Goal: Information Seeking & Learning: Find specific fact

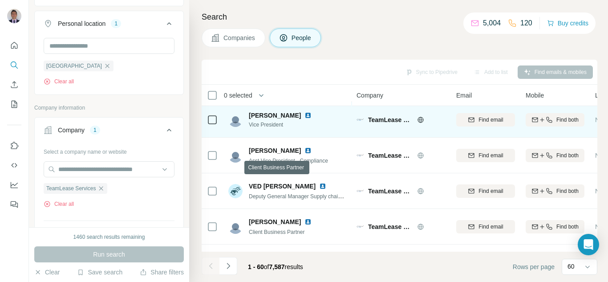
scroll to position [1024, 0]
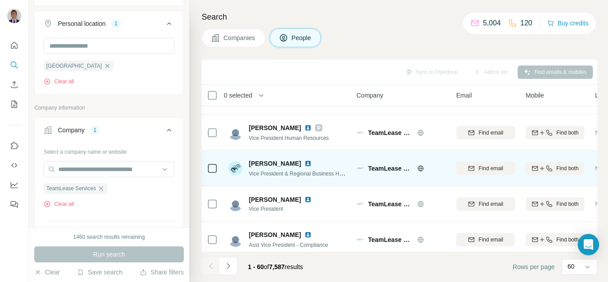
click at [304, 165] on img at bounding box center [307, 163] width 7 height 7
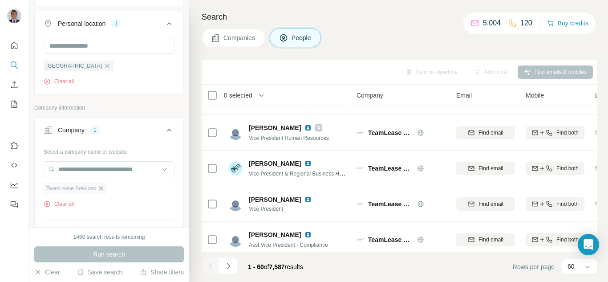
click at [103, 189] on icon "button" at bounding box center [100, 188] width 7 height 7
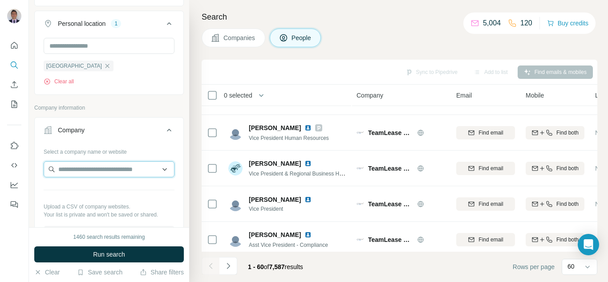
click at [79, 171] on input "text" at bounding box center [109, 169] width 131 height 16
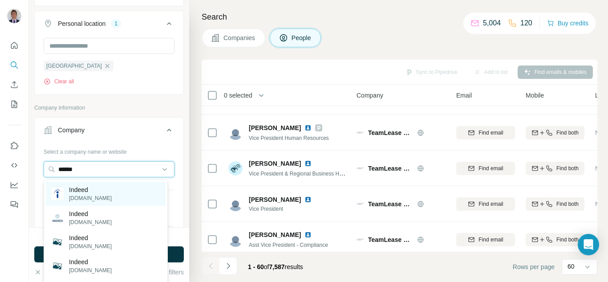
type input "******"
click at [77, 197] on p "indeed.com" at bounding box center [90, 198] width 43 height 8
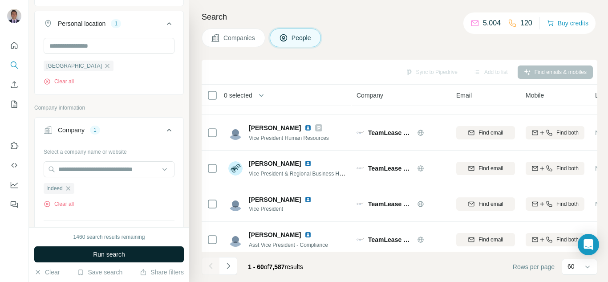
click at [105, 256] on span "Run search" at bounding box center [109, 254] width 32 height 9
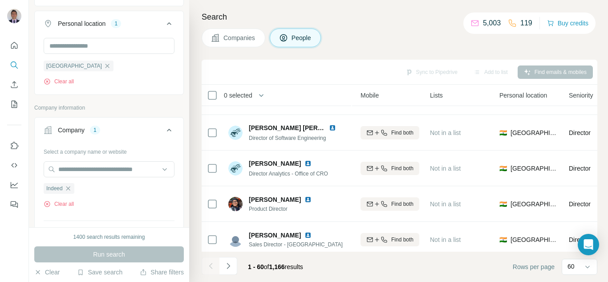
scroll to position [1024, 0]
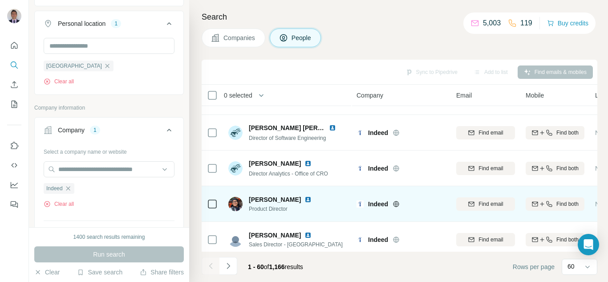
click at [311, 199] on img at bounding box center [307, 199] width 7 height 7
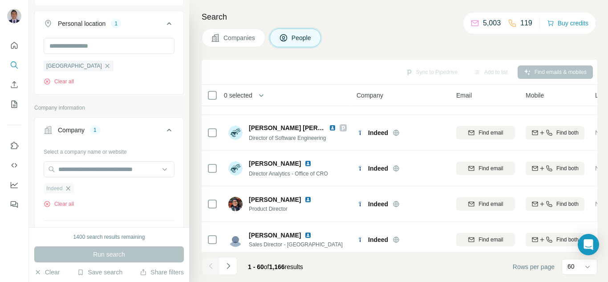
click at [68, 190] on icon "button" at bounding box center [68, 188] width 7 height 7
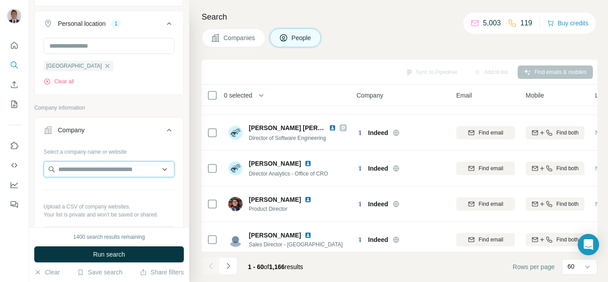
click at [75, 174] on input "text" at bounding box center [109, 169] width 131 height 16
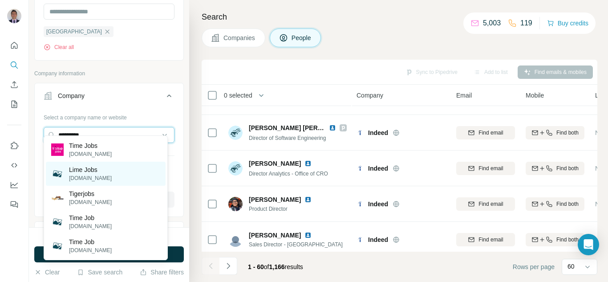
scroll to position [223, 0]
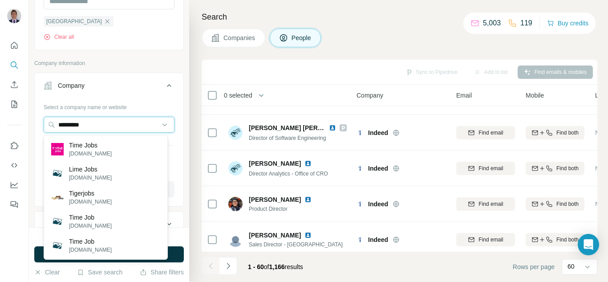
drag, startPoint x: 91, startPoint y: 124, endPoint x: 39, endPoint y: 130, distance: 52.0
click at [39, 130] on div "Select a company name or website ********* Upload a CSV of company websites. Yo…" at bounding box center [109, 152] width 149 height 105
click at [69, 128] on input "********" at bounding box center [109, 125] width 131 height 16
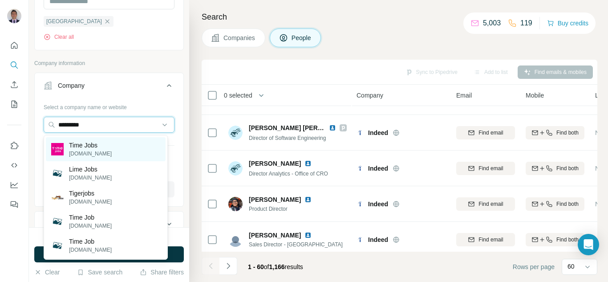
type input "*********"
click at [91, 152] on p "timejobs.work" at bounding box center [90, 154] width 43 height 8
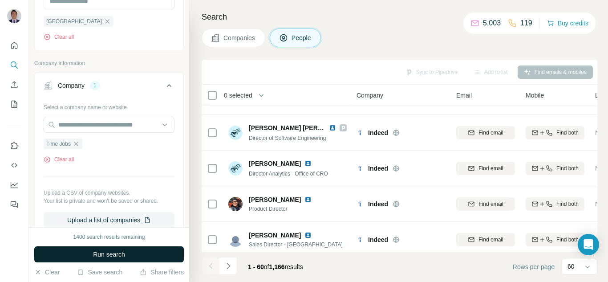
click at [95, 255] on span "Run search" at bounding box center [109, 254] width 32 height 9
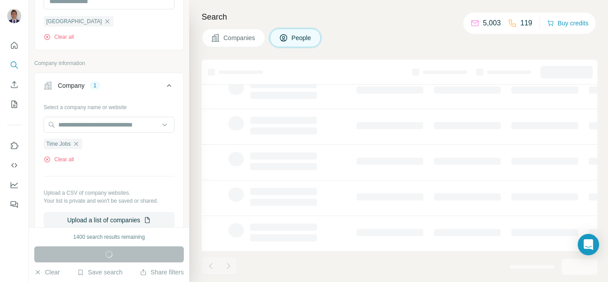
scroll to position [215, 0]
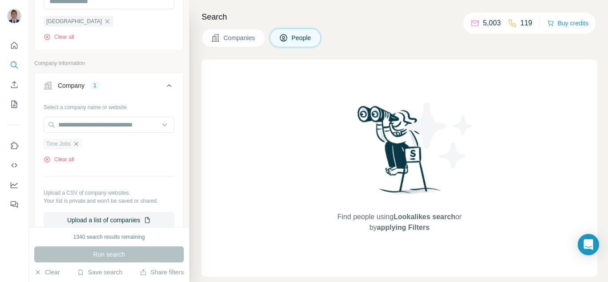
click at [75, 146] on icon "button" at bounding box center [76, 143] width 7 height 7
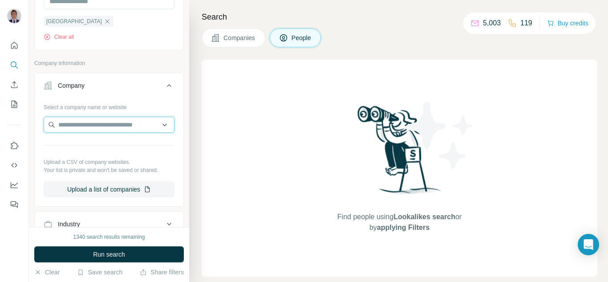
click at [75, 126] on input "text" at bounding box center [109, 125] width 131 height 16
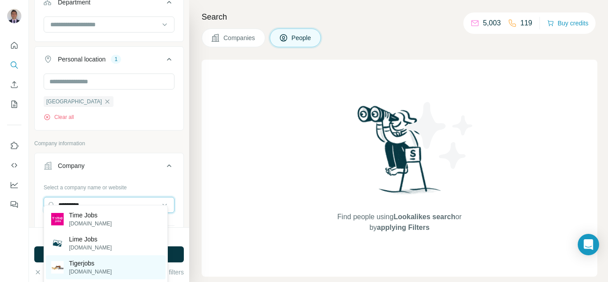
scroll to position [134, 0]
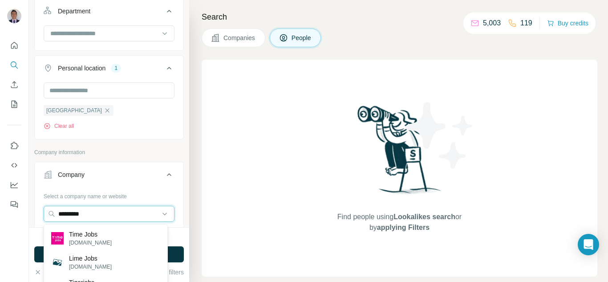
drag, startPoint x: 126, startPoint y: 214, endPoint x: 5, endPoint y: 218, distance: 121.2
click at [5, 218] on div "New search Hide Company lookalikes Personal information Job title Seniority Dep…" at bounding box center [304, 141] width 608 height 282
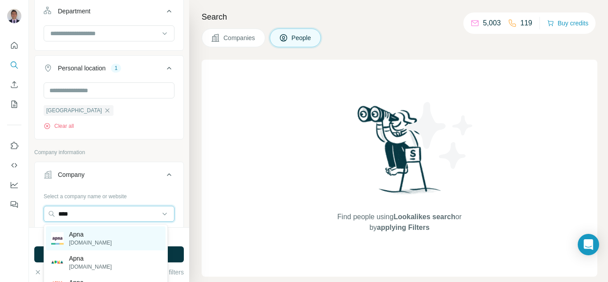
type input "****"
click at [83, 242] on p "apna.co" at bounding box center [90, 243] width 43 height 8
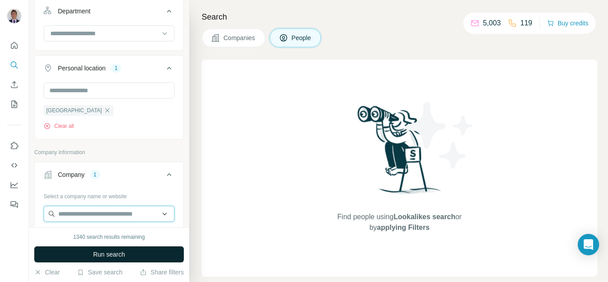
click at [58, 217] on input "text" at bounding box center [109, 214] width 131 height 16
click at [71, 215] on input "text" at bounding box center [109, 214] width 131 height 16
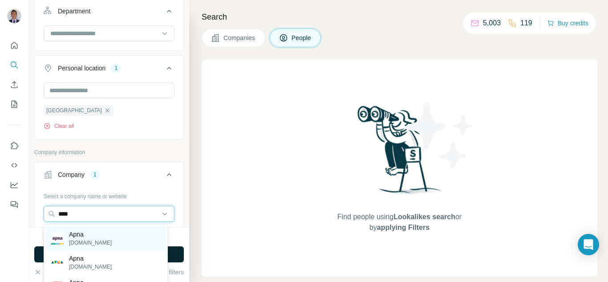
type input "****"
click at [74, 239] on p "apna.co" at bounding box center [90, 243] width 43 height 8
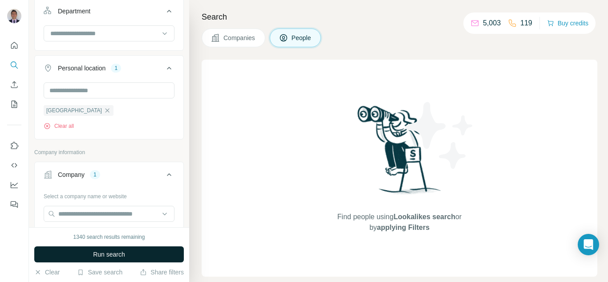
click at [93, 255] on span "Run search" at bounding box center [109, 254] width 32 height 9
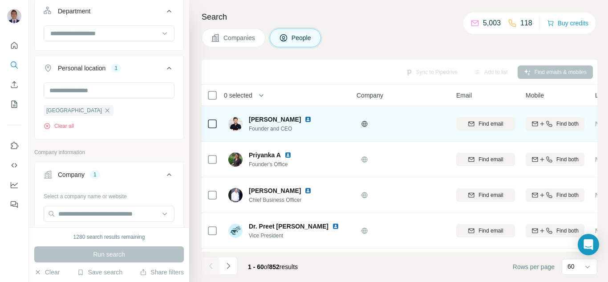
click at [304, 119] on img at bounding box center [307, 119] width 7 height 7
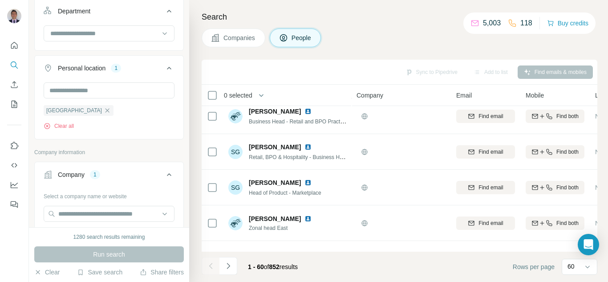
scroll to position [801, 0]
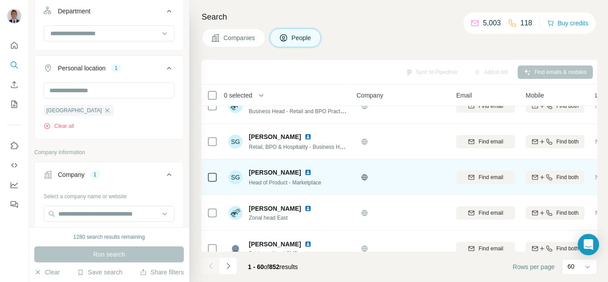
click at [308, 173] on img at bounding box center [307, 172] width 7 height 7
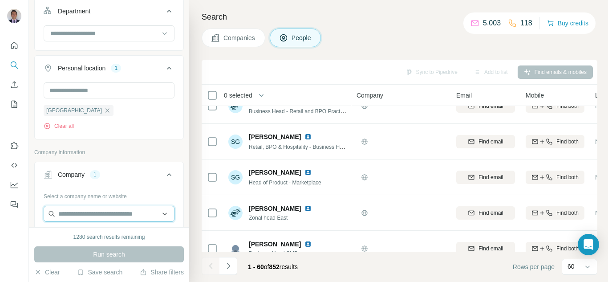
click at [87, 215] on input "text" at bounding box center [109, 214] width 131 height 16
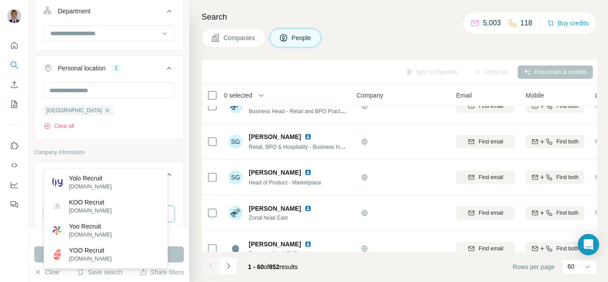
scroll to position [223, 0]
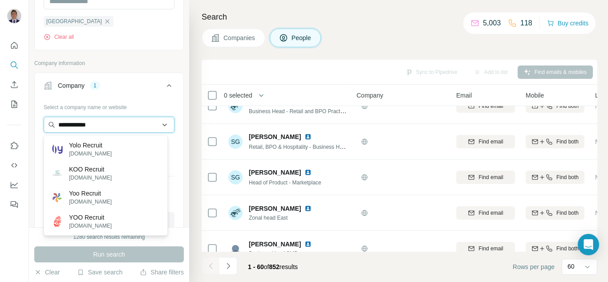
click at [75, 126] on input "**********" at bounding box center [109, 125] width 131 height 16
click at [99, 126] on input "**********" at bounding box center [109, 125] width 131 height 16
drag, startPoint x: 103, startPoint y: 124, endPoint x: 31, endPoint y: 114, distance: 72.7
click at [31, 114] on div "**********" at bounding box center [109, 113] width 160 height 227
paste input "*"
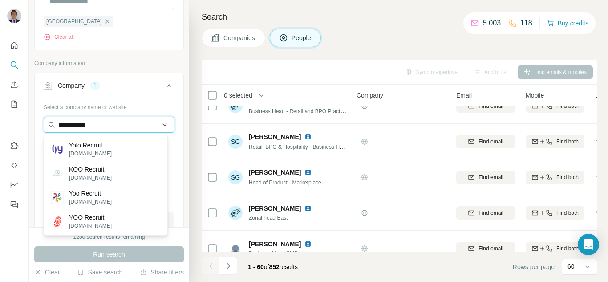
click at [114, 127] on input "**********" at bounding box center [109, 125] width 131 height 16
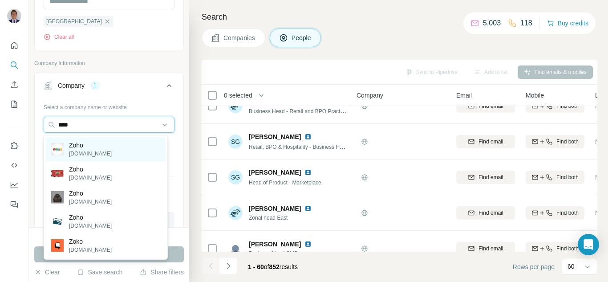
type input "****"
click at [80, 151] on p "zoho.com" at bounding box center [90, 154] width 43 height 8
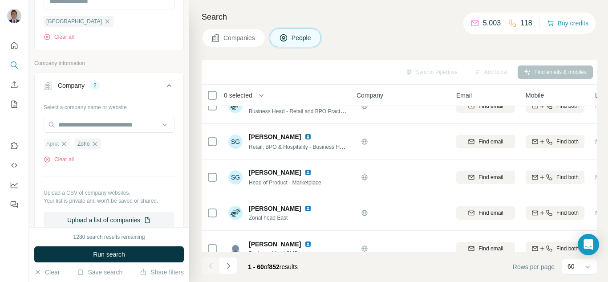
click at [63, 146] on icon "button" at bounding box center [64, 144] width 4 height 4
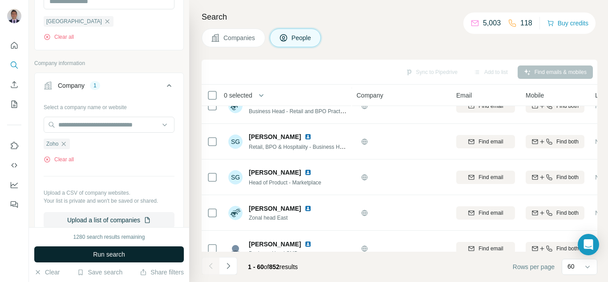
click at [104, 254] on span "Run search" at bounding box center [109, 254] width 32 height 9
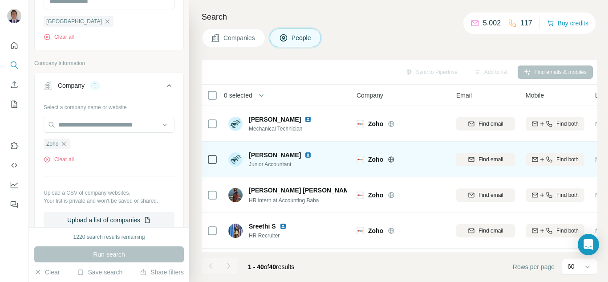
scroll to position [1283, 0]
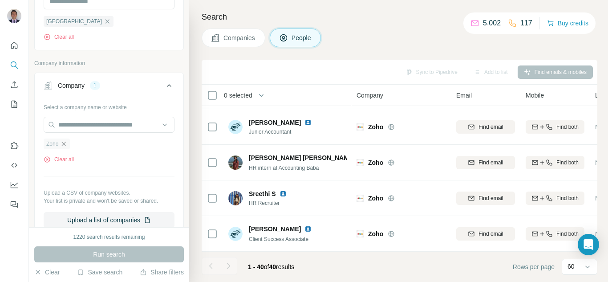
click at [65, 144] on icon "button" at bounding box center [63, 143] width 7 height 7
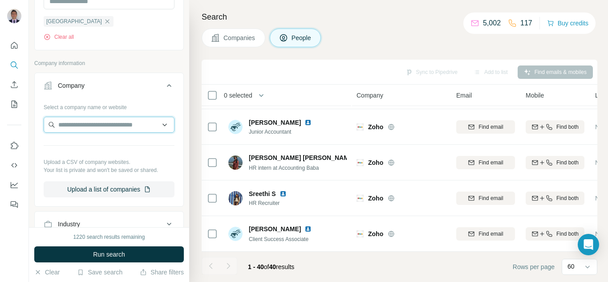
click at [72, 126] on input "text" at bounding box center [109, 125] width 131 height 16
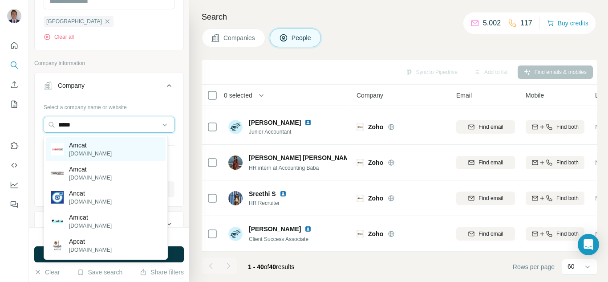
type input "*****"
click at [87, 154] on p "myamcat.com" at bounding box center [90, 154] width 43 height 8
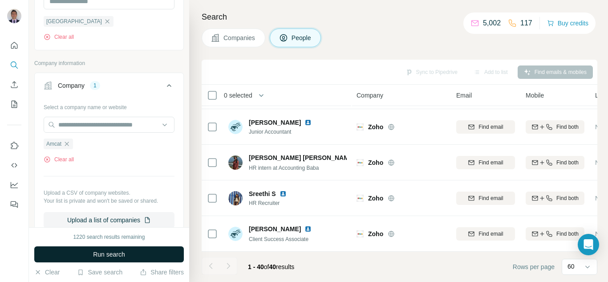
click at [97, 252] on span "Run search" at bounding box center [109, 254] width 32 height 9
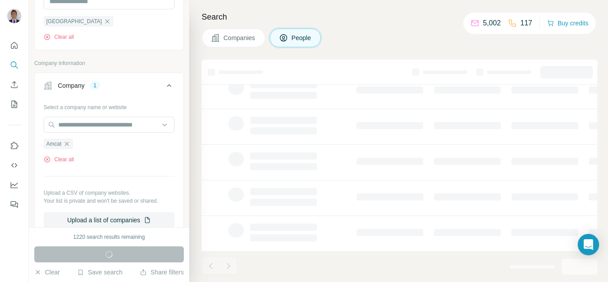
scroll to position [215, 0]
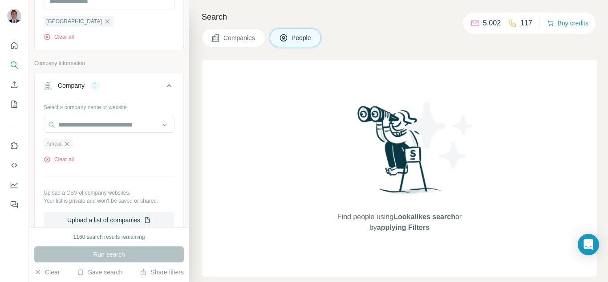
click at [69, 143] on icon "button" at bounding box center [66, 143] width 7 height 7
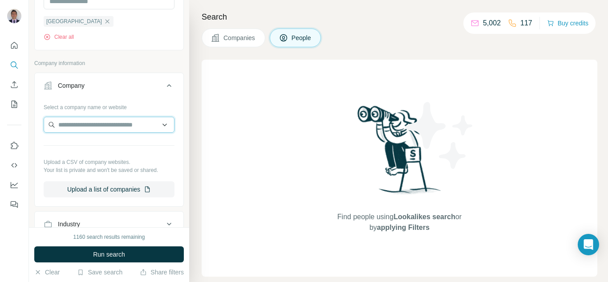
click at [78, 129] on input "text" at bounding box center [109, 125] width 131 height 16
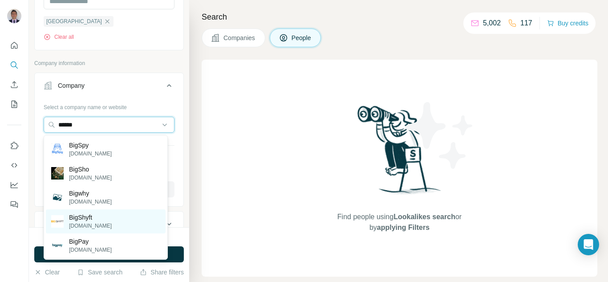
type input "******"
click at [74, 215] on p "BigShyft" at bounding box center [90, 217] width 43 height 9
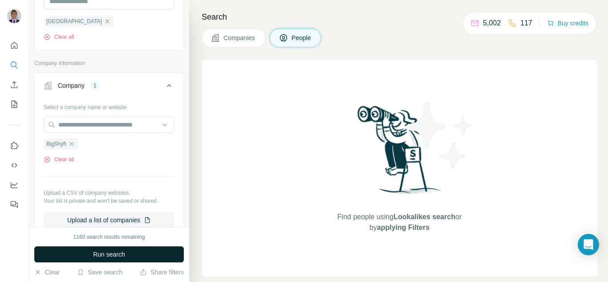
click at [102, 253] on span "Run search" at bounding box center [109, 254] width 32 height 9
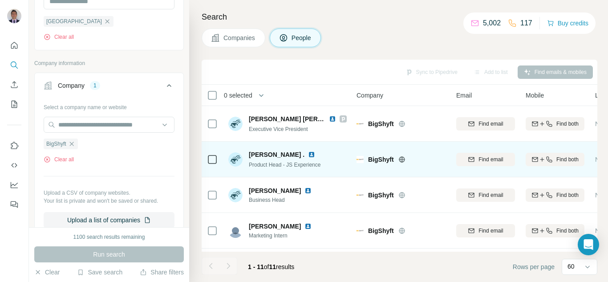
click at [308, 154] on img at bounding box center [311, 154] width 7 height 7
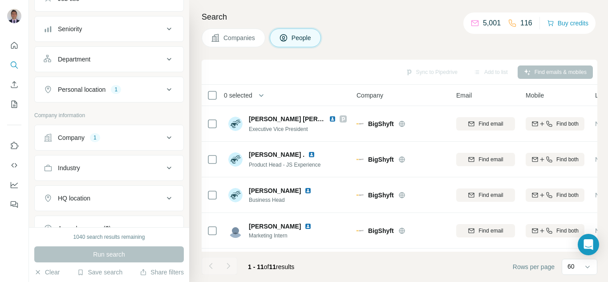
scroll to position [89, 0]
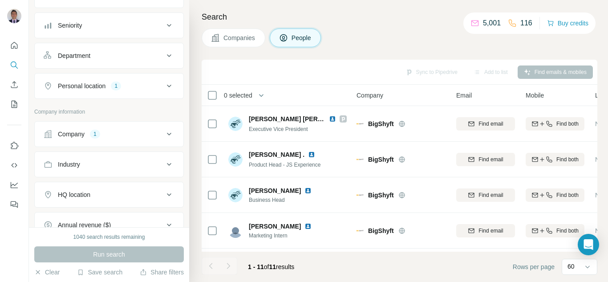
click at [84, 133] on div "Company" at bounding box center [71, 134] width 27 height 9
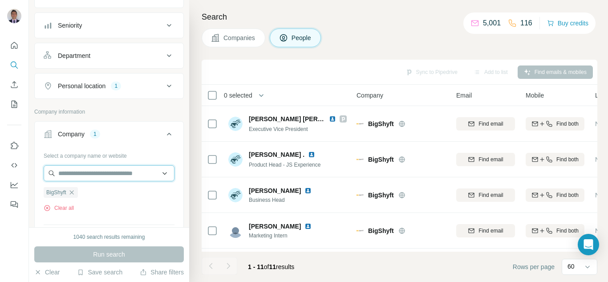
click at [64, 175] on input "text" at bounding box center [109, 173] width 131 height 16
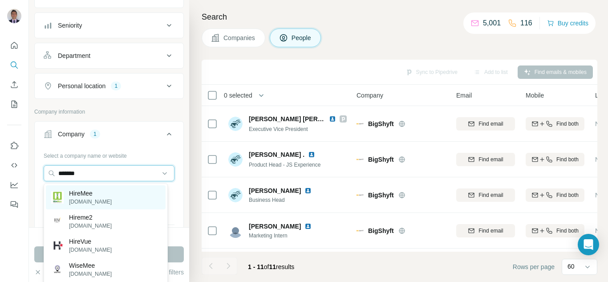
type input "*******"
click at [83, 203] on p "[DOMAIN_NAME]" at bounding box center [90, 202] width 43 height 8
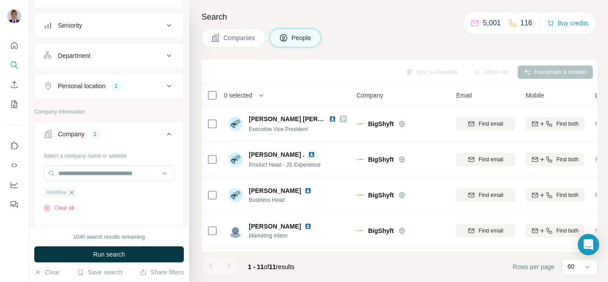
click at [70, 192] on icon "button" at bounding box center [71, 192] width 7 height 7
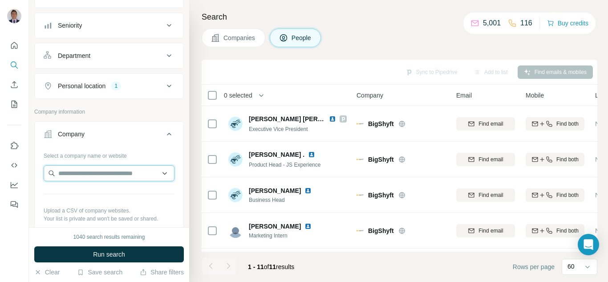
click at [70, 176] on input "text" at bounding box center [109, 173] width 131 height 16
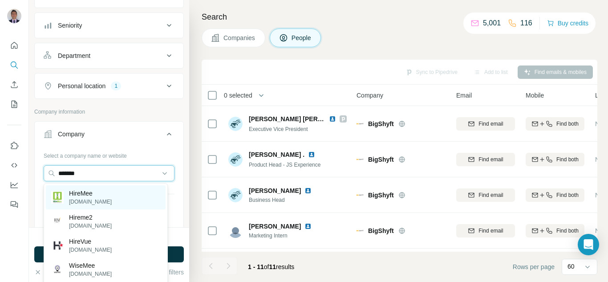
type input "*******"
click at [77, 202] on p "[DOMAIN_NAME]" at bounding box center [90, 202] width 43 height 8
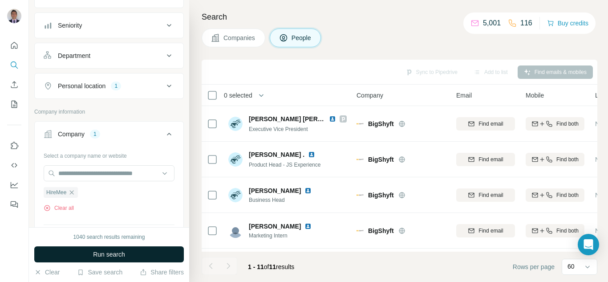
click at [85, 254] on button "Run search" at bounding box center [109, 254] width 150 height 16
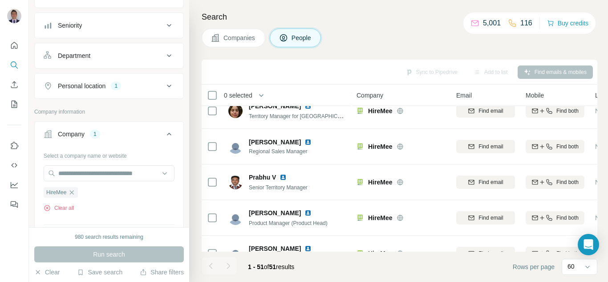
scroll to position [490, 0]
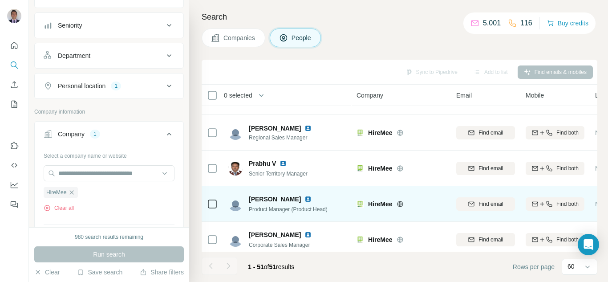
click at [305, 197] on img at bounding box center [307, 198] width 7 height 7
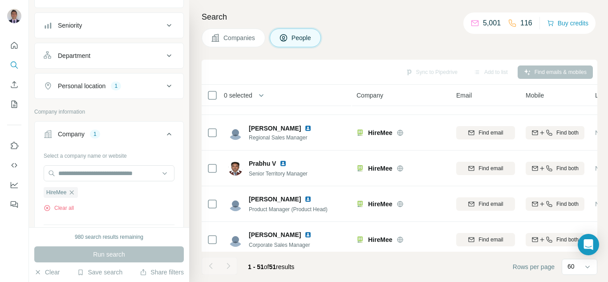
click at [166, 85] on icon at bounding box center [169, 86] width 11 height 11
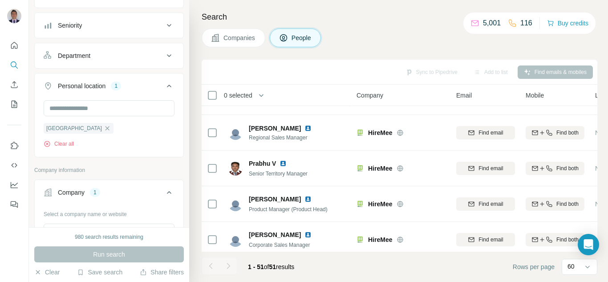
click at [114, 88] on div "1" at bounding box center [116, 86] width 10 height 8
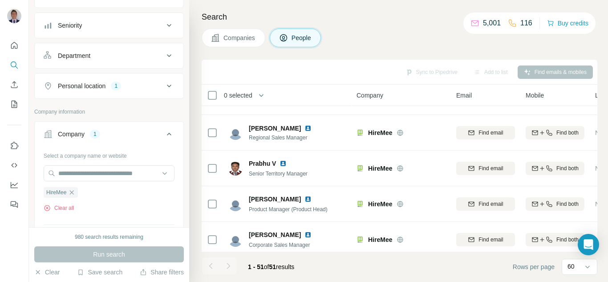
click at [106, 86] on div "Personal location" at bounding box center [82, 85] width 48 height 9
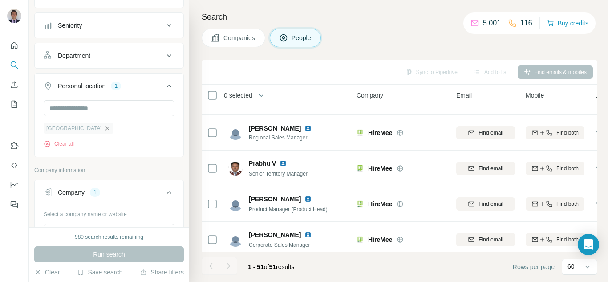
click at [104, 128] on icon "button" at bounding box center [107, 128] width 7 height 7
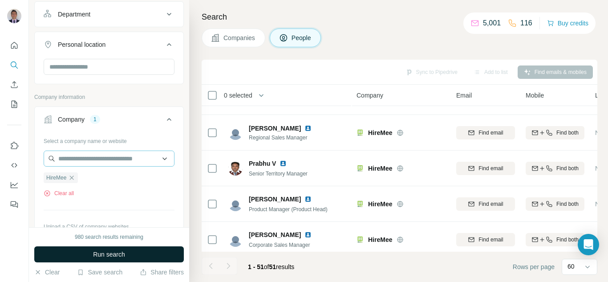
scroll to position [178, 0]
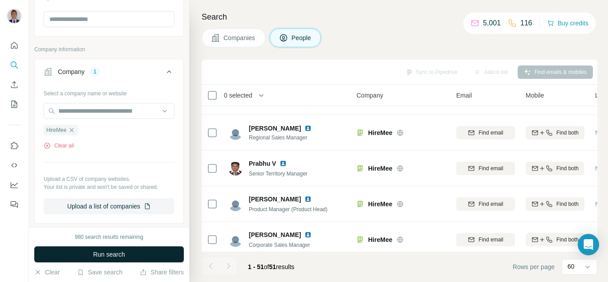
click at [101, 257] on span "Run search" at bounding box center [109, 254] width 32 height 9
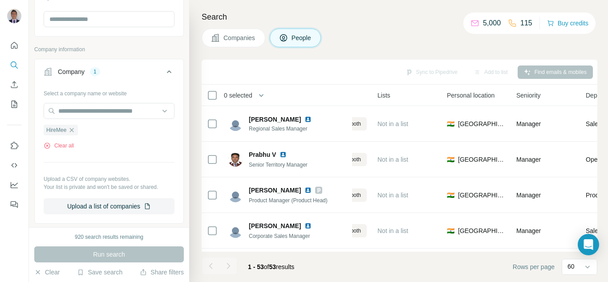
scroll to position [579, 218]
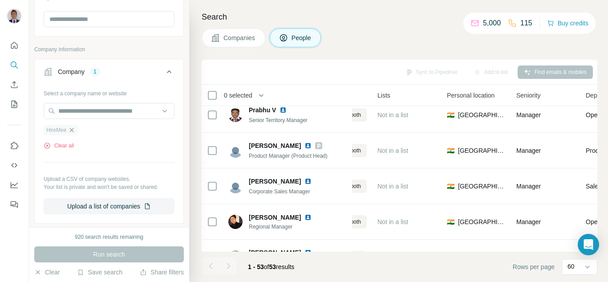
click at [75, 130] on icon "button" at bounding box center [71, 129] width 7 height 7
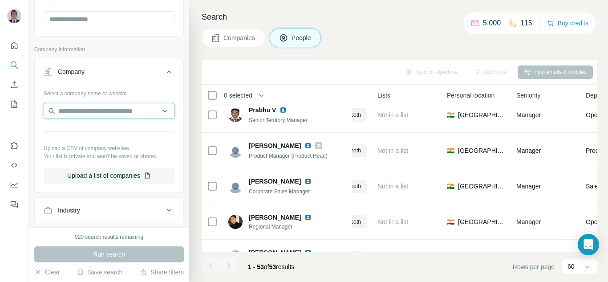
click at [77, 115] on input "text" at bounding box center [109, 111] width 131 height 16
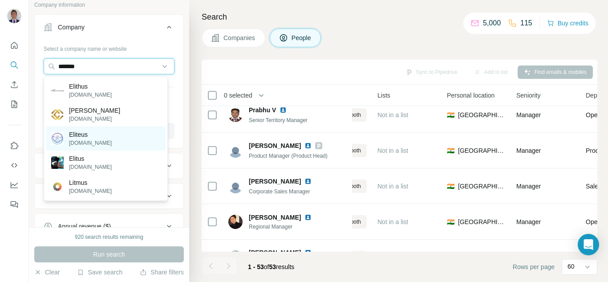
scroll to position [178, 0]
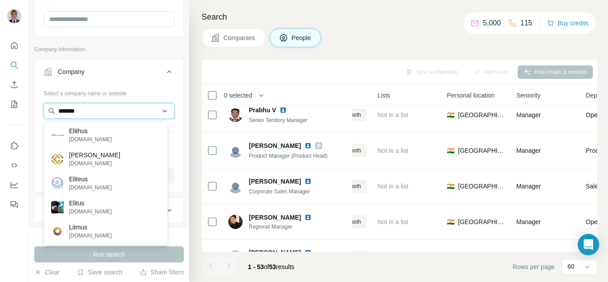
click at [87, 110] on input "*******" at bounding box center [109, 111] width 131 height 16
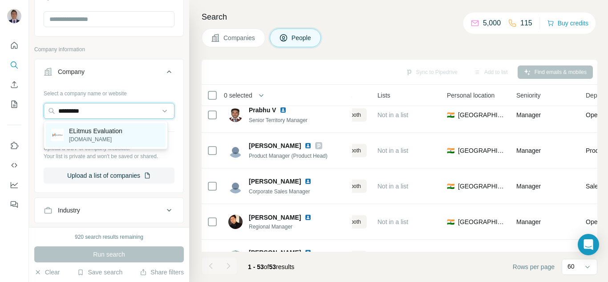
type input "*********"
click at [99, 135] on p "ELitmus Evaluation" at bounding box center [95, 130] width 53 height 9
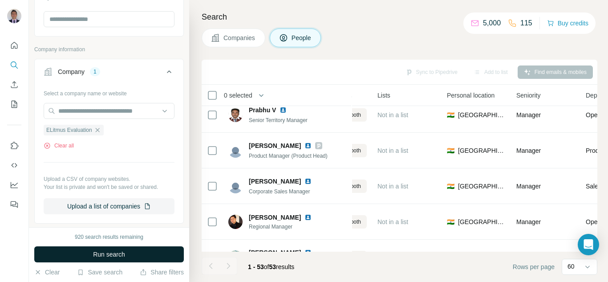
click at [113, 256] on span "Run search" at bounding box center [109, 254] width 32 height 9
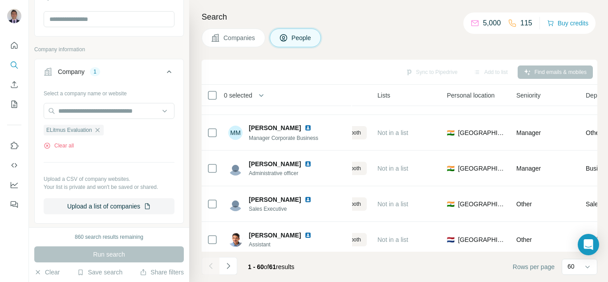
scroll to position [0, 218]
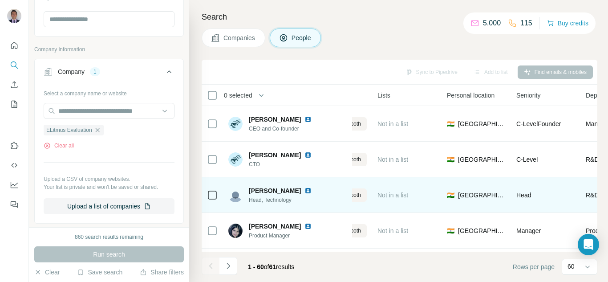
click at [304, 193] on img at bounding box center [307, 190] width 7 height 7
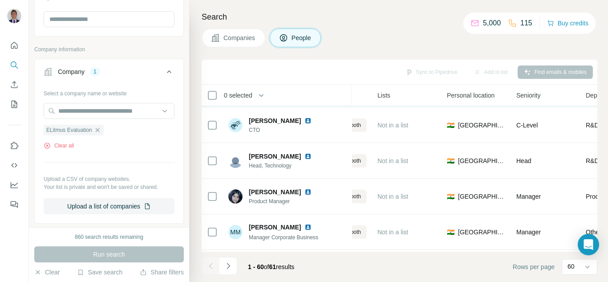
scroll to position [45, 218]
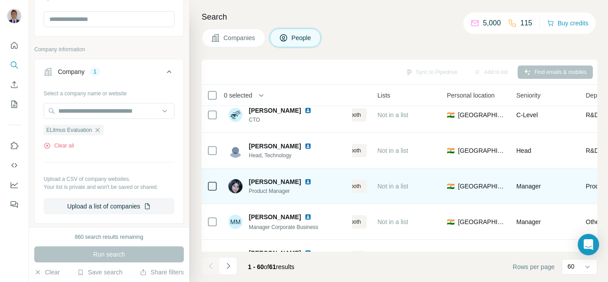
click at [304, 183] on img at bounding box center [307, 181] width 7 height 7
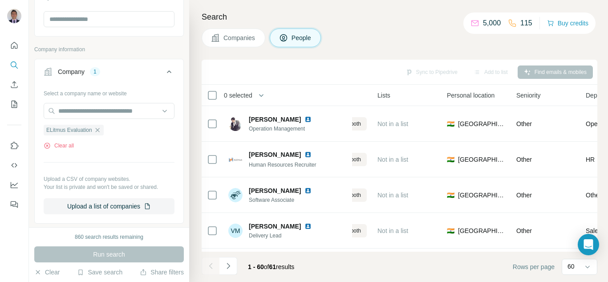
scroll to position [1996, 218]
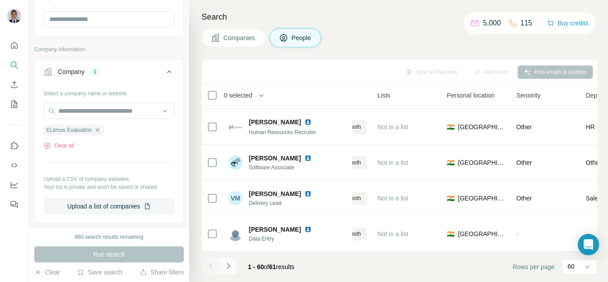
click at [228, 265] on icon "Navigate to next page" at bounding box center [228, 265] width 9 height 9
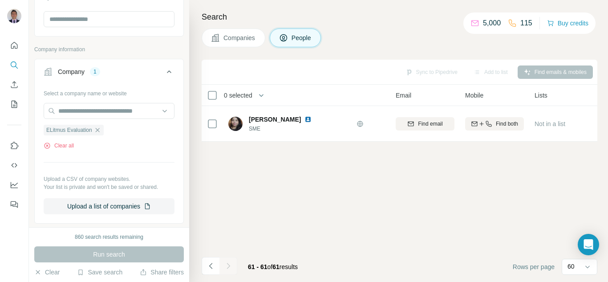
scroll to position [0, 61]
click at [212, 270] on button "Navigate to previous page" at bounding box center [211, 266] width 18 height 18
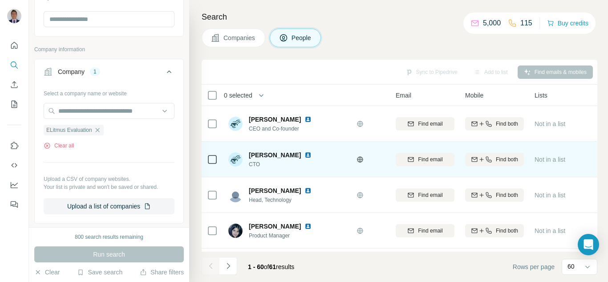
click at [312, 155] on img at bounding box center [307, 154] width 7 height 7
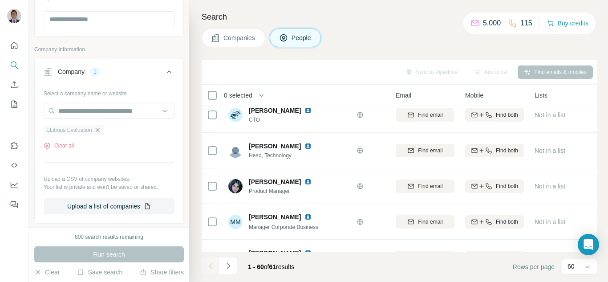
click at [99, 131] on icon "button" at bounding box center [97, 130] width 4 height 4
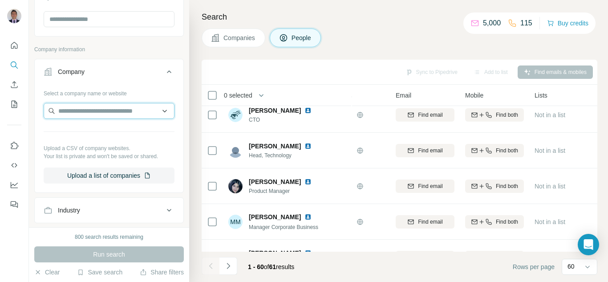
click at [93, 113] on input "text" at bounding box center [109, 111] width 131 height 16
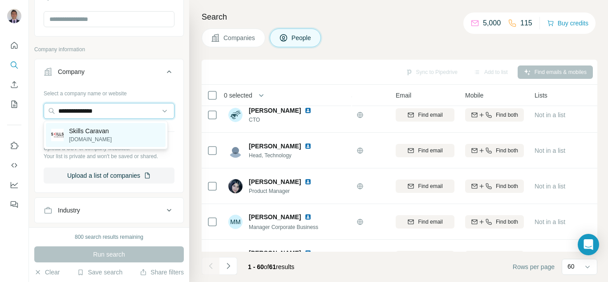
type input "**********"
click at [93, 131] on p "Skills Caravan" at bounding box center [90, 130] width 43 height 9
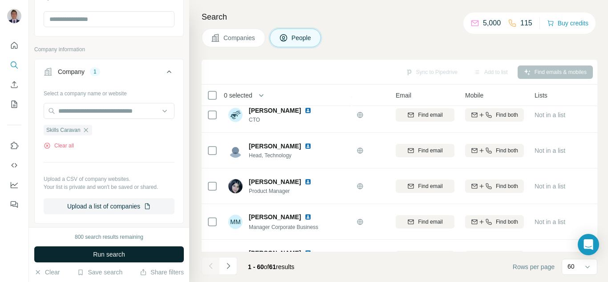
click at [93, 255] on span "Run search" at bounding box center [109, 254] width 32 height 9
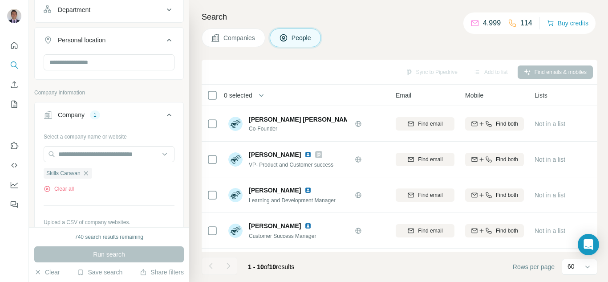
scroll to position [89, 0]
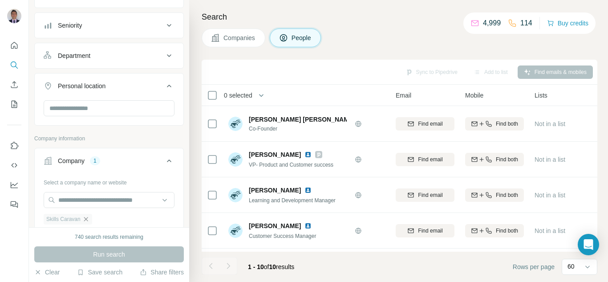
click at [84, 219] on icon "button" at bounding box center [85, 218] width 7 height 7
click at [73, 197] on input "text" at bounding box center [109, 200] width 131 height 16
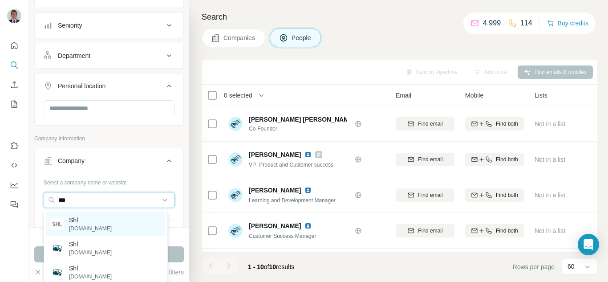
type input "***"
click at [80, 215] on div "Shl [DOMAIN_NAME]" at bounding box center [106, 224] width 120 height 24
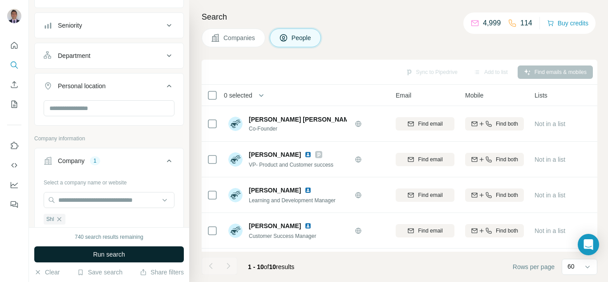
click at [93, 255] on span "Run search" at bounding box center [109, 254] width 32 height 9
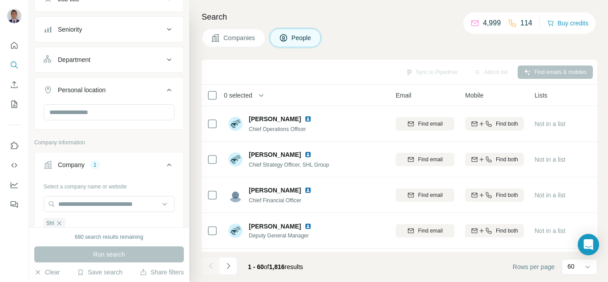
scroll to position [89, 0]
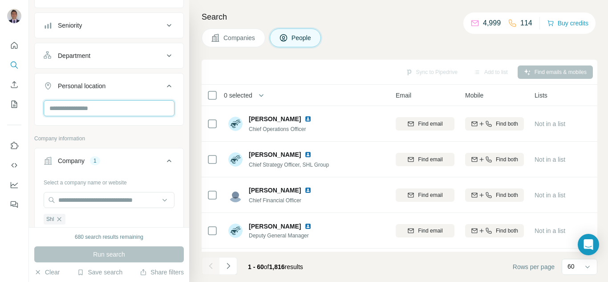
click at [123, 112] on input "text" at bounding box center [109, 108] width 131 height 16
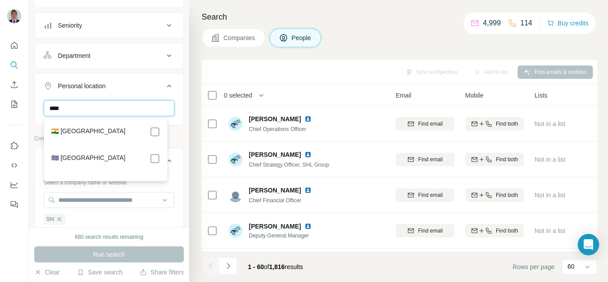
type input "****"
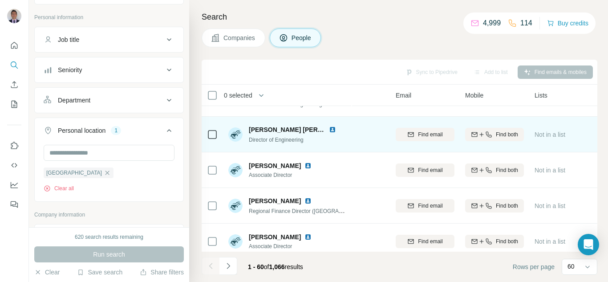
scroll to position [846, 61]
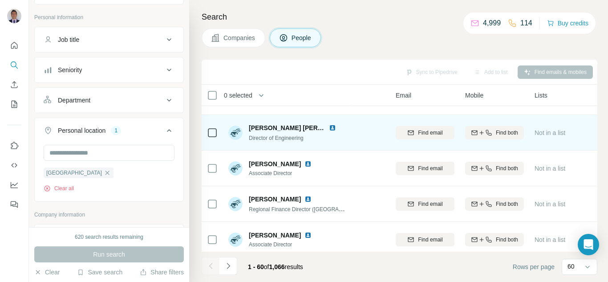
click at [334, 129] on img at bounding box center [332, 127] width 7 height 7
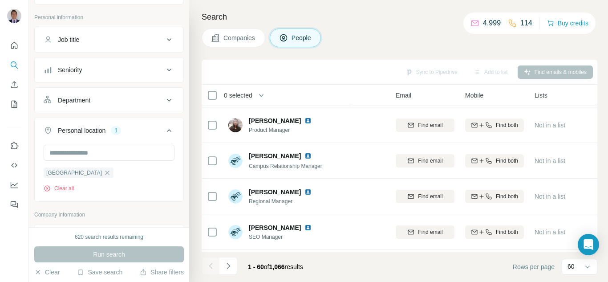
scroll to position [1246, 61]
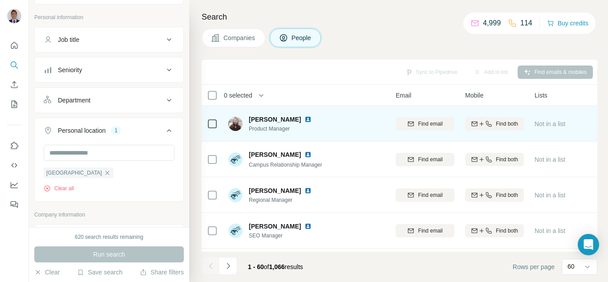
click at [304, 120] on img at bounding box center [307, 119] width 7 height 7
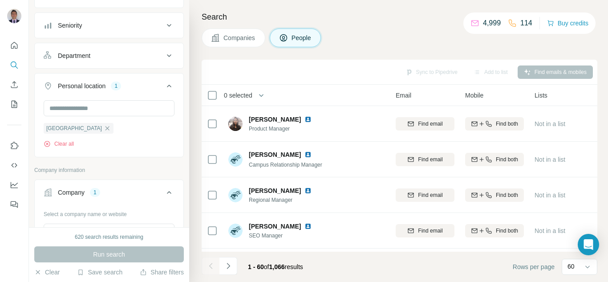
scroll to position [134, 0]
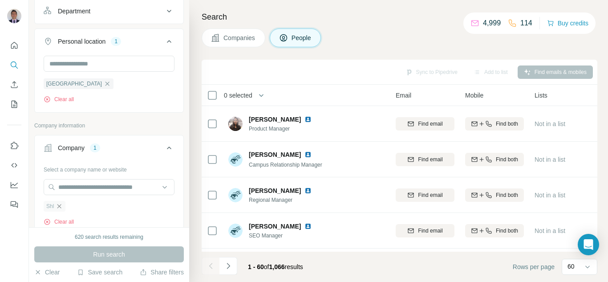
click at [62, 207] on icon "button" at bounding box center [59, 206] width 7 height 7
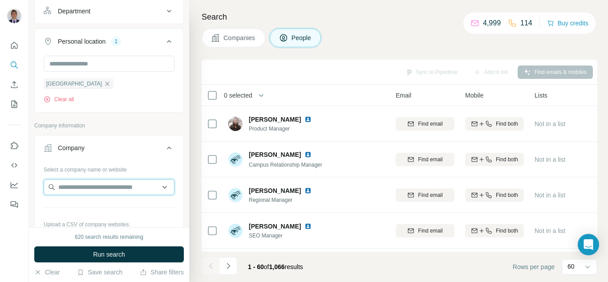
click at [76, 187] on input "text" at bounding box center [109, 187] width 131 height 16
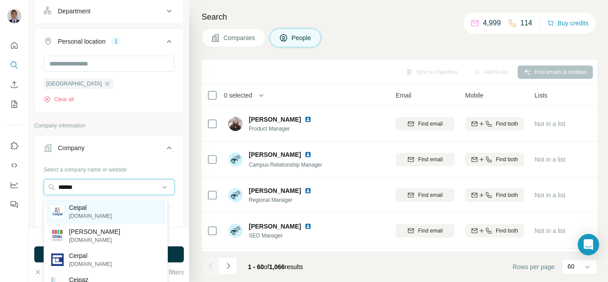
type input "******"
click at [83, 211] on p "Ceipal" at bounding box center [90, 207] width 43 height 9
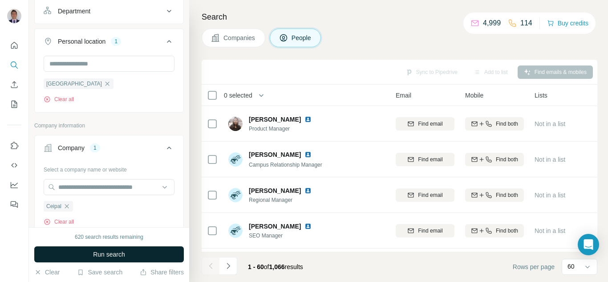
click at [93, 255] on span "Run search" at bounding box center [109, 254] width 32 height 9
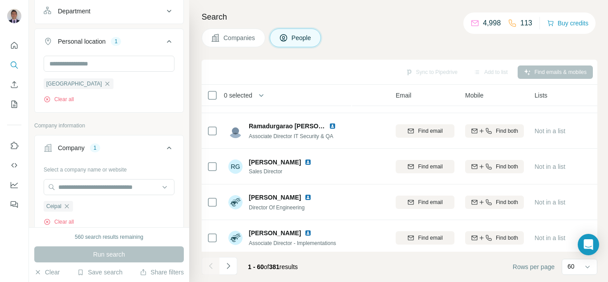
scroll to position [401, 61]
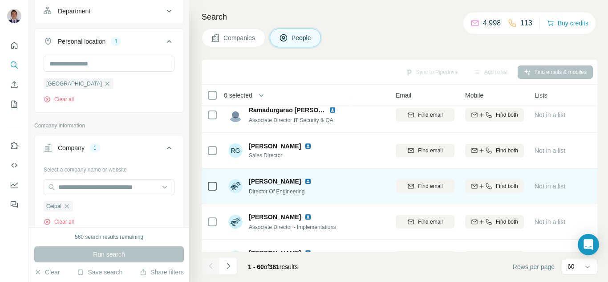
click at [304, 182] on img at bounding box center [307, 181] width 7 height 7
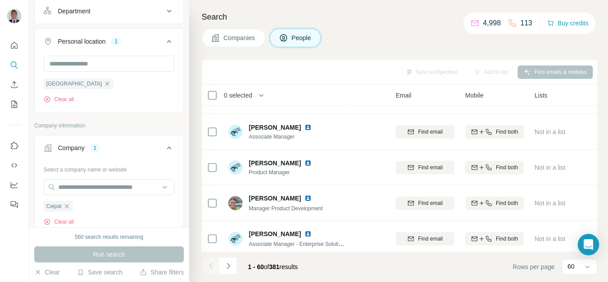
scroll to position [1335, 61]
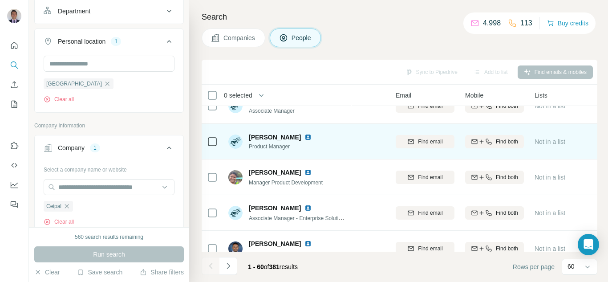
click at [304, 136] on img at bounding box center [307, 137] width 7 height 7
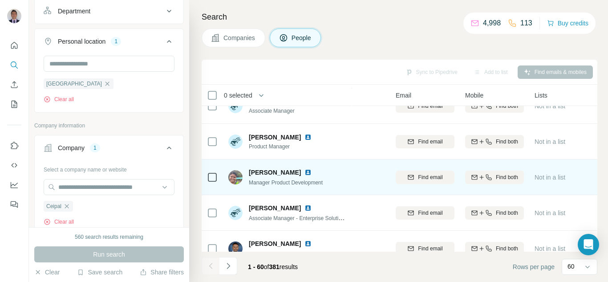
click at [304, 172] on img at bounding box center [307, 172] width 7 height 7
